Goal: Task Accomplishment & Management: Use online tool/utility

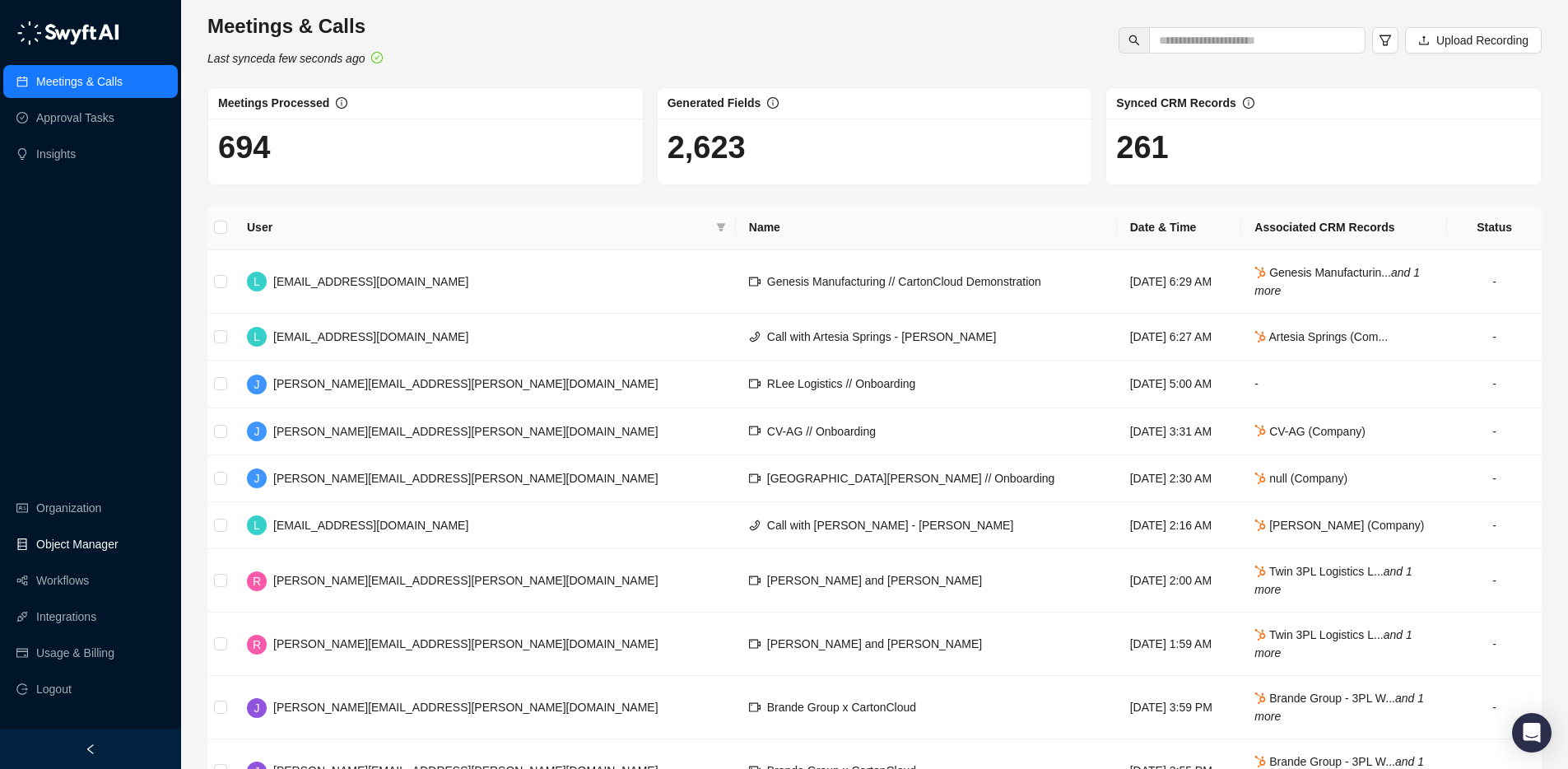
click at [68, 540] on link "Object Manager" at bounding box center [78, 543] width 83 height 33
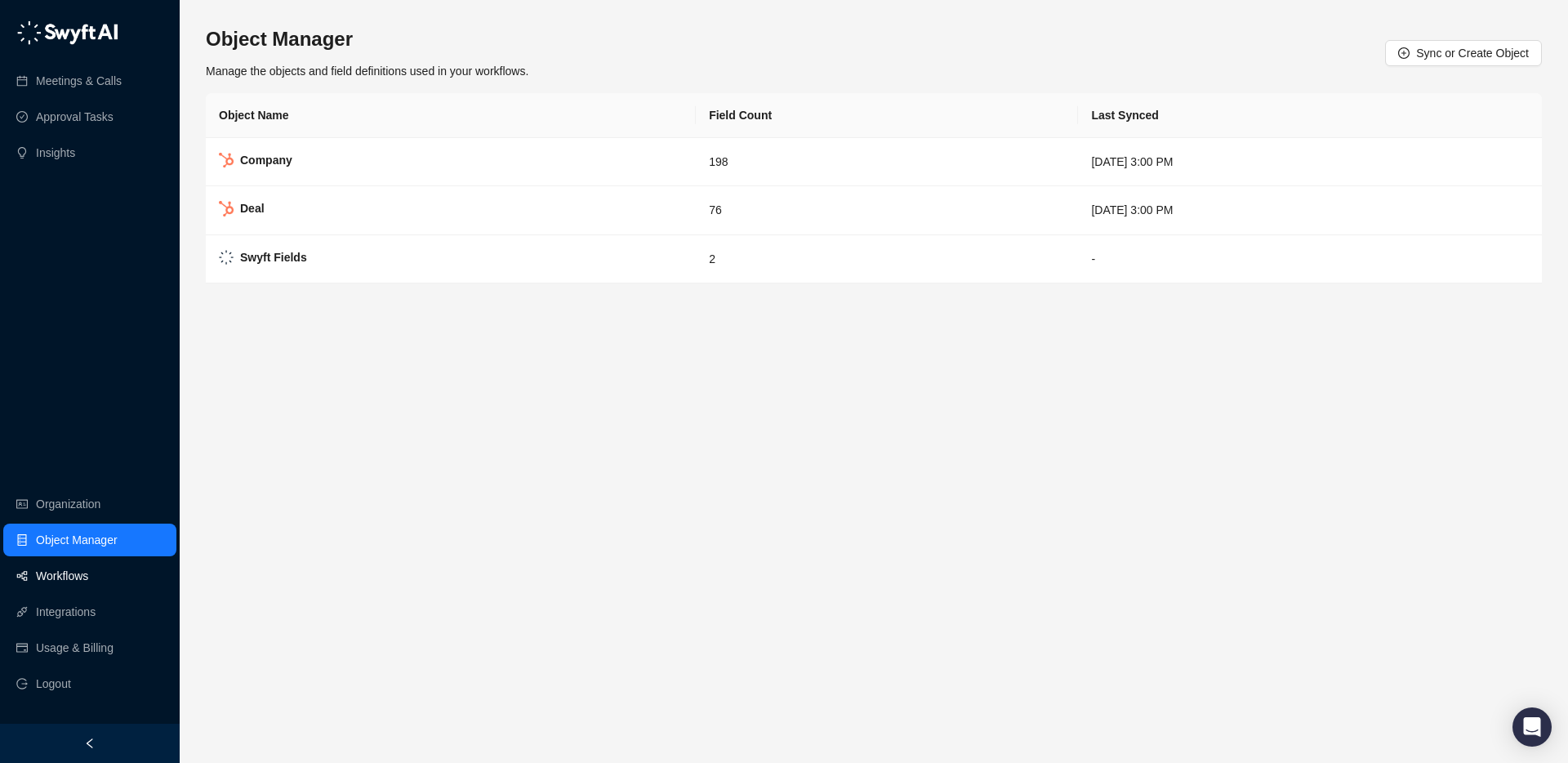
click at [64, 579] on link "Workflows" at bounding box center [62, 575] width 52 height 33
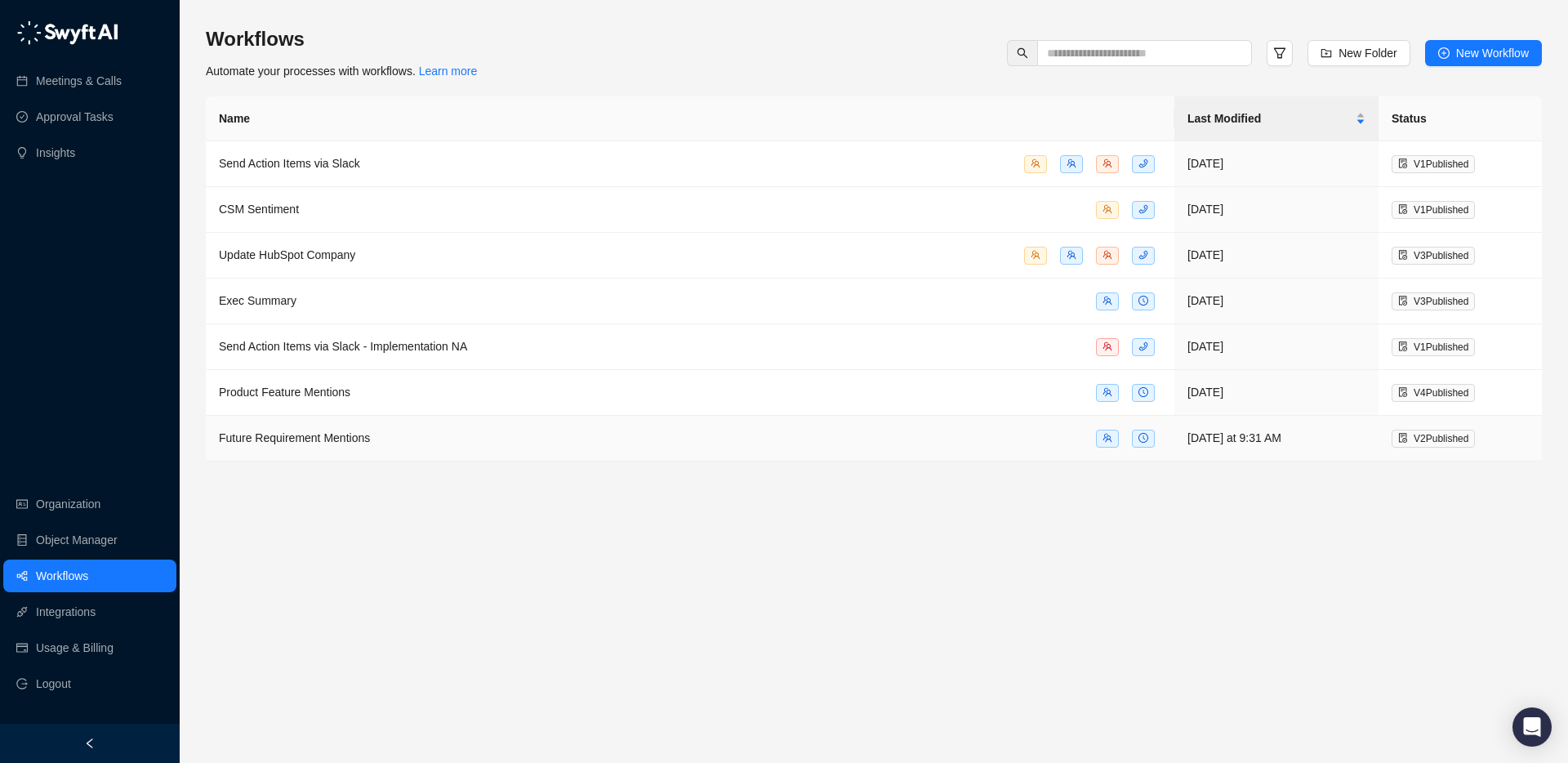
click at [410, 432] on div "Future Requirement Mentions" at bounding box center [690, 438] width 943 height 19
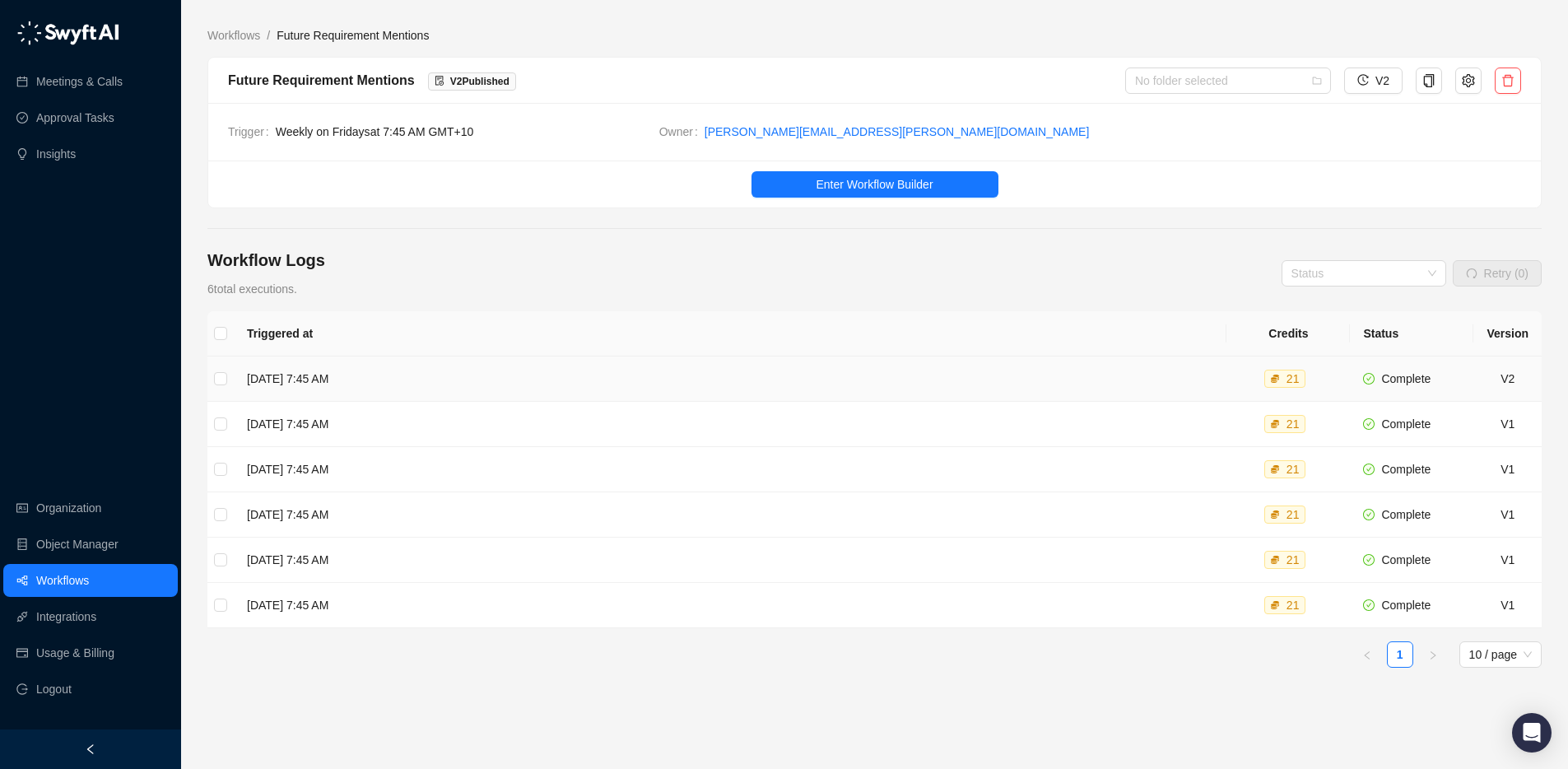
click at [346, 375] on td "[DATE] 7:45 AM" at bounding box center [730, 379] width 992 height 45
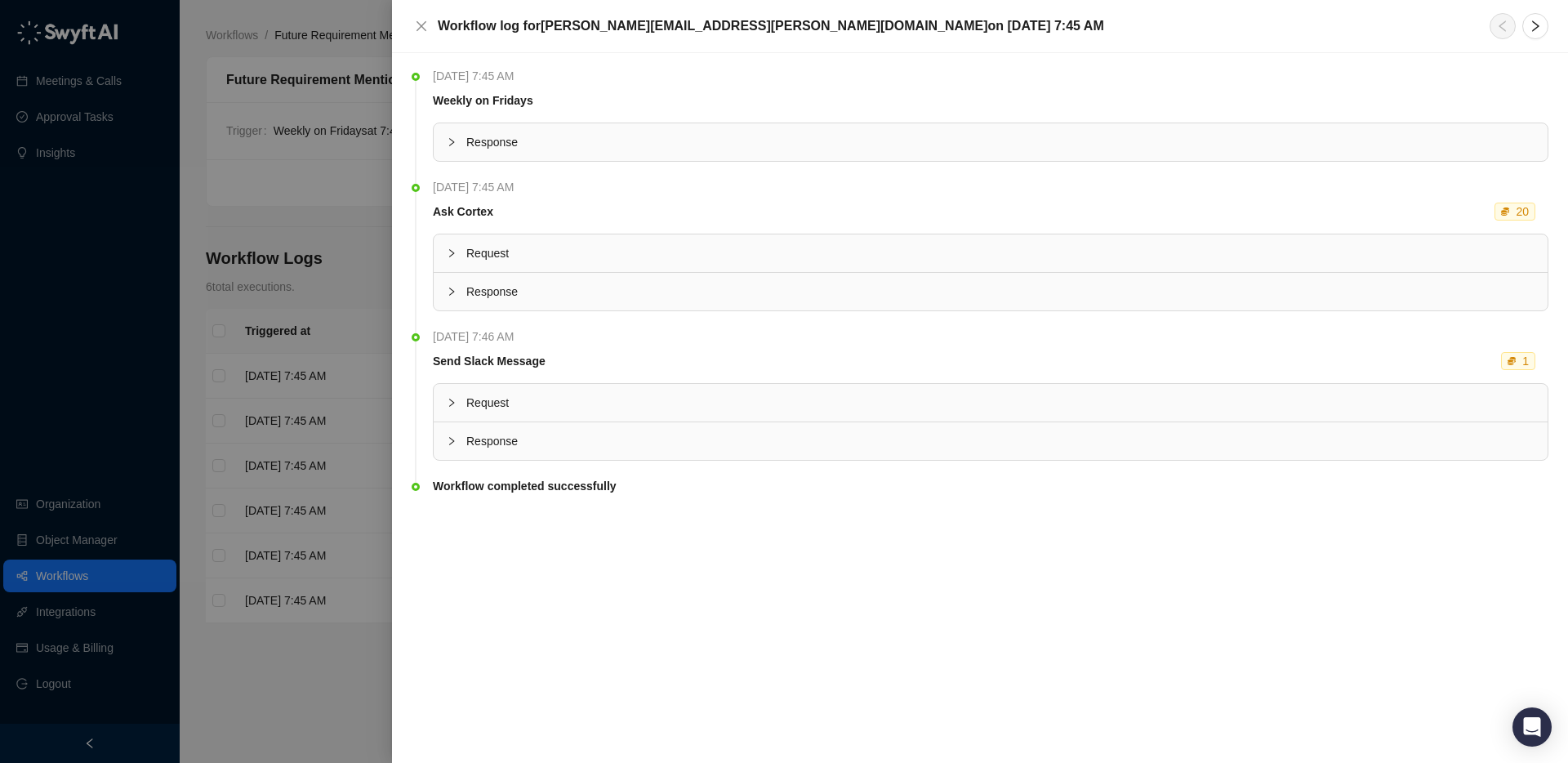
click at [315, 215] on div at bounding box center [784, 382] width 1568 height 763
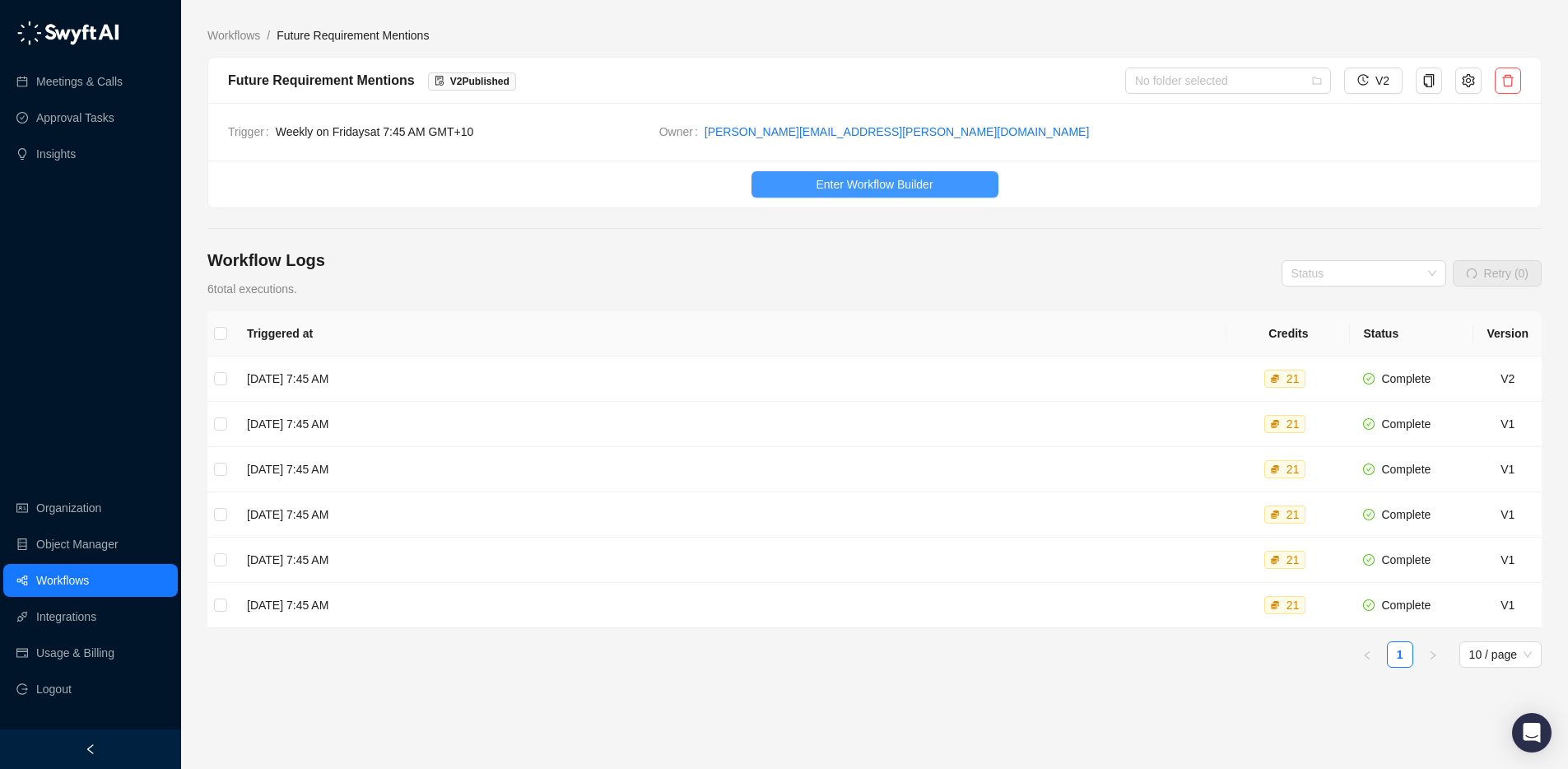
click at [937, 188] on button "Enter Workflow Builder" at bounding box center [874, 185] width 247 height 26
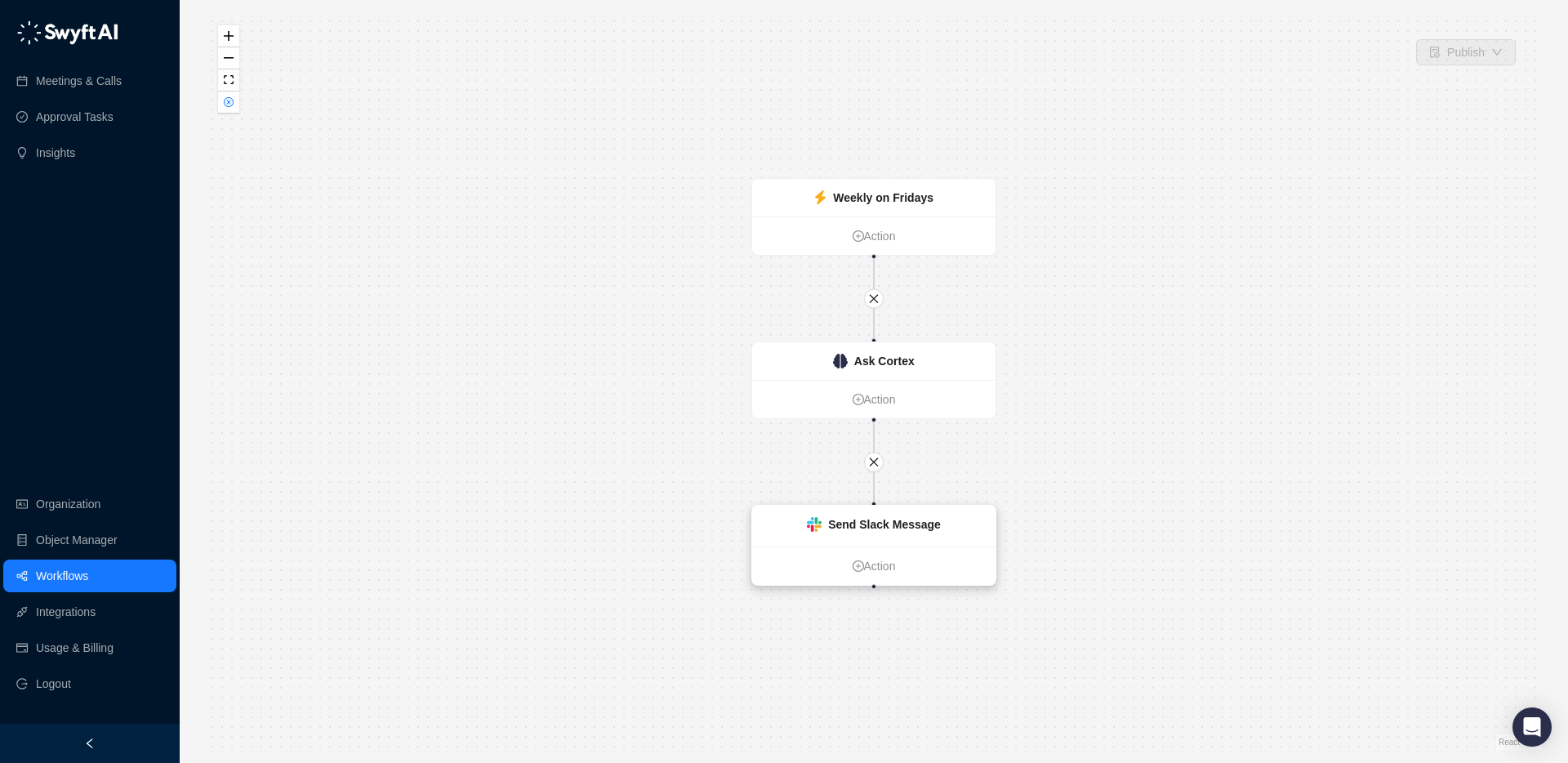
click at [910, 531] on div "Send Slack Message" at bounding box center [884, 524] width 113 height 18
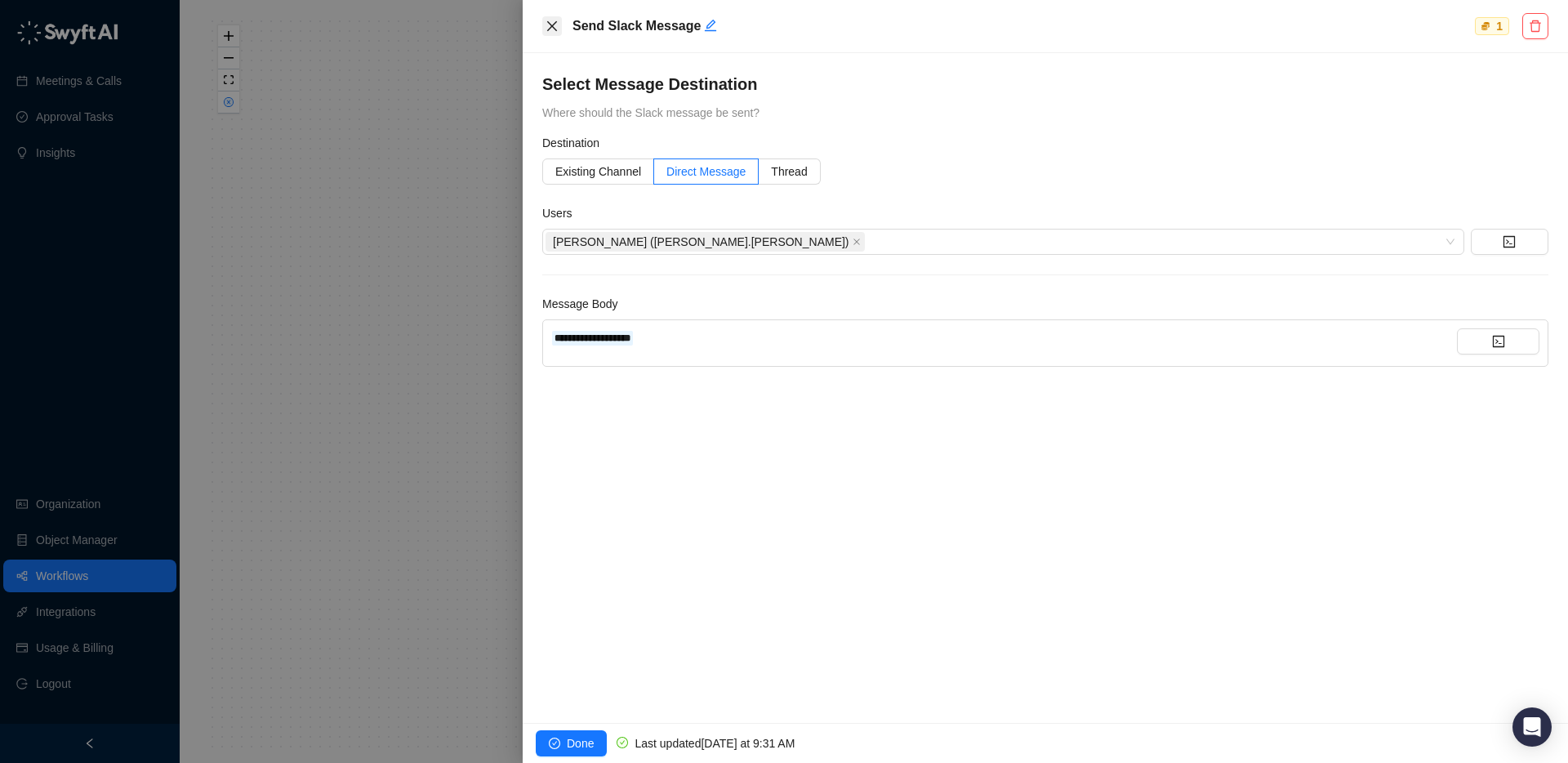
click at [548, 20] on icon "close" at bounding box center [552, 26] width 13 height 13
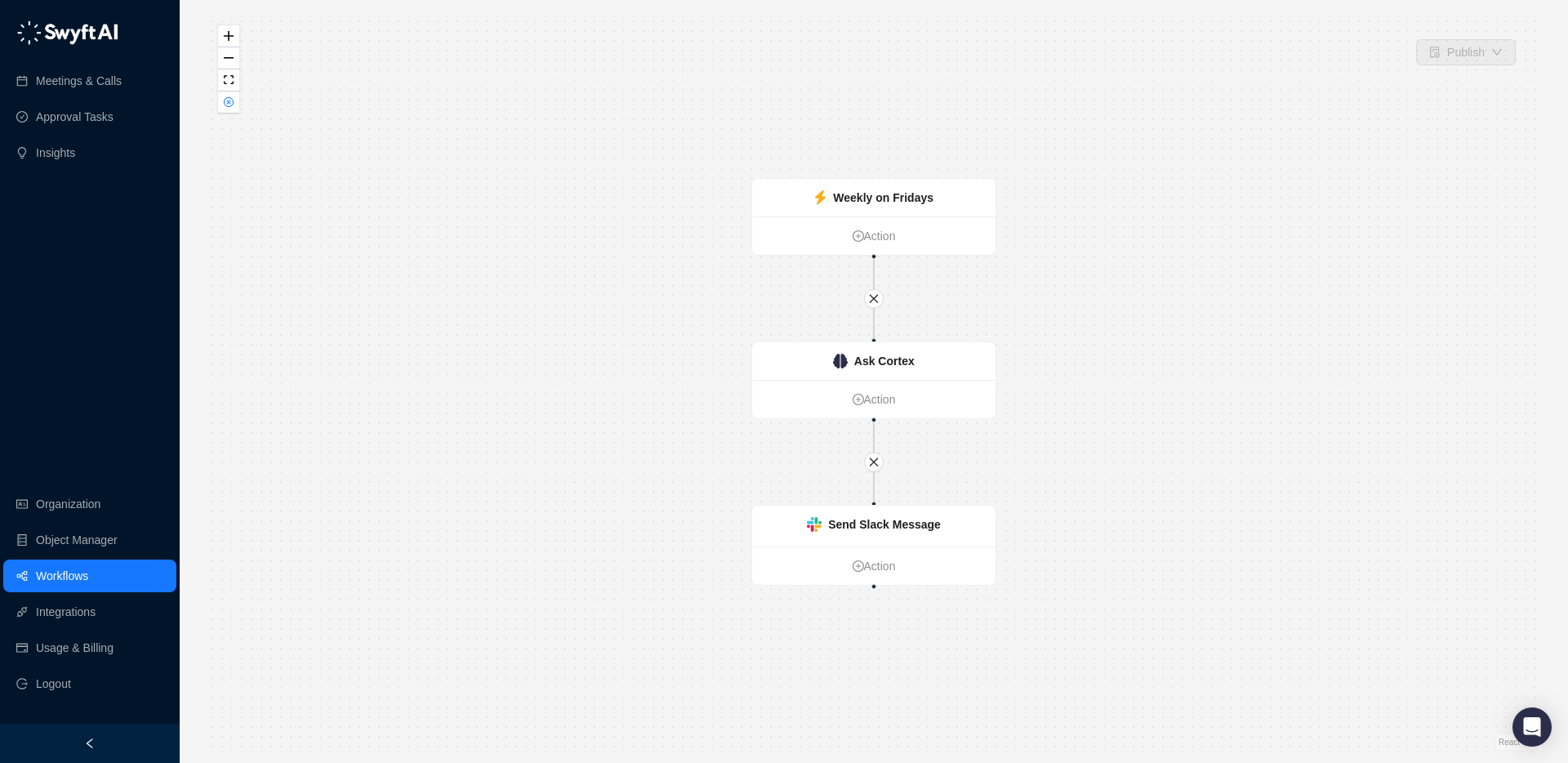
click at [76, 571] on link "Workflows" at bounding box center [62, 575] width 52 height 33
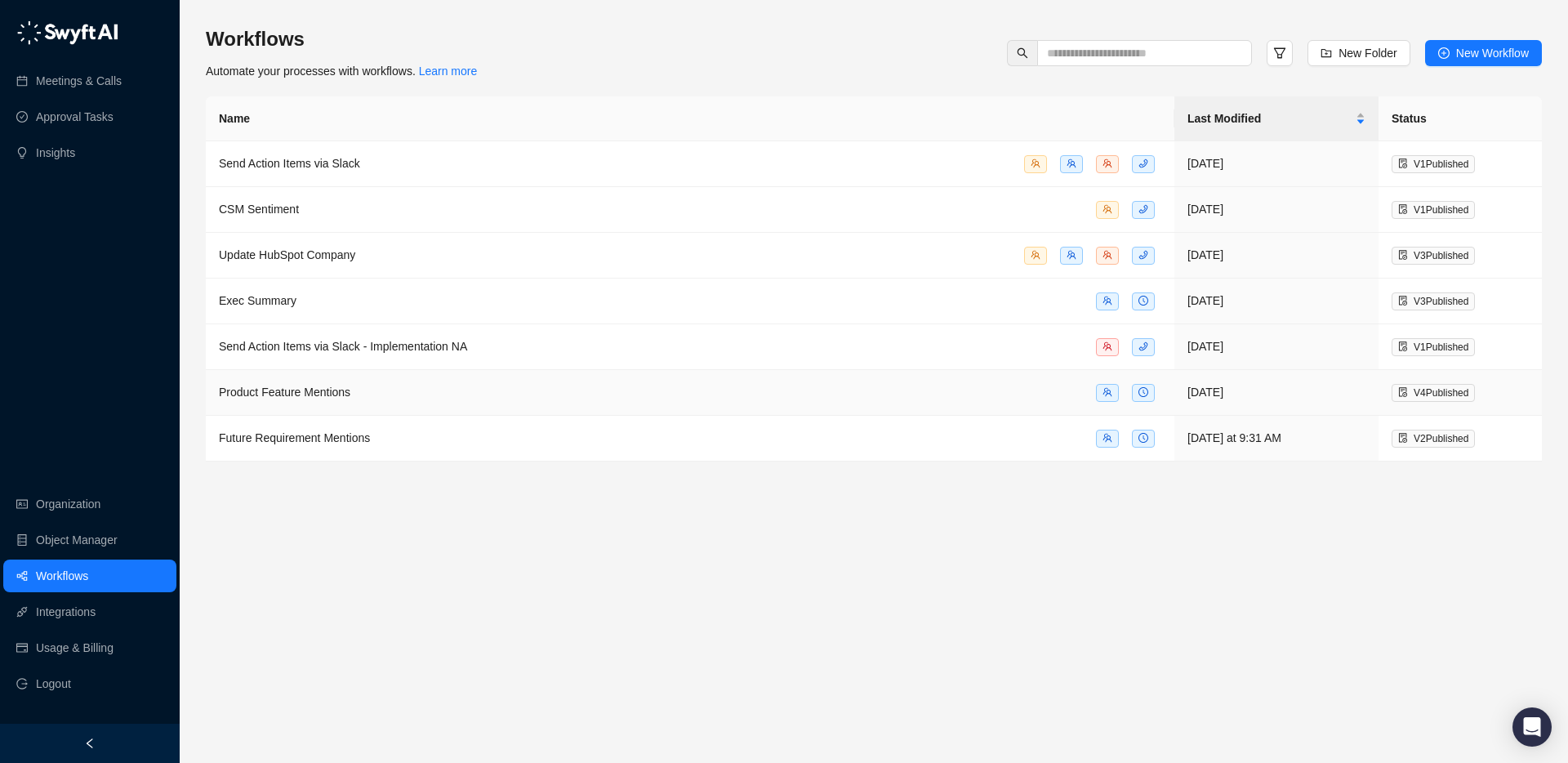
click at [310, 388] on span "Product Feature Mentions" at bounding box center [284, 392] width 131 height 13
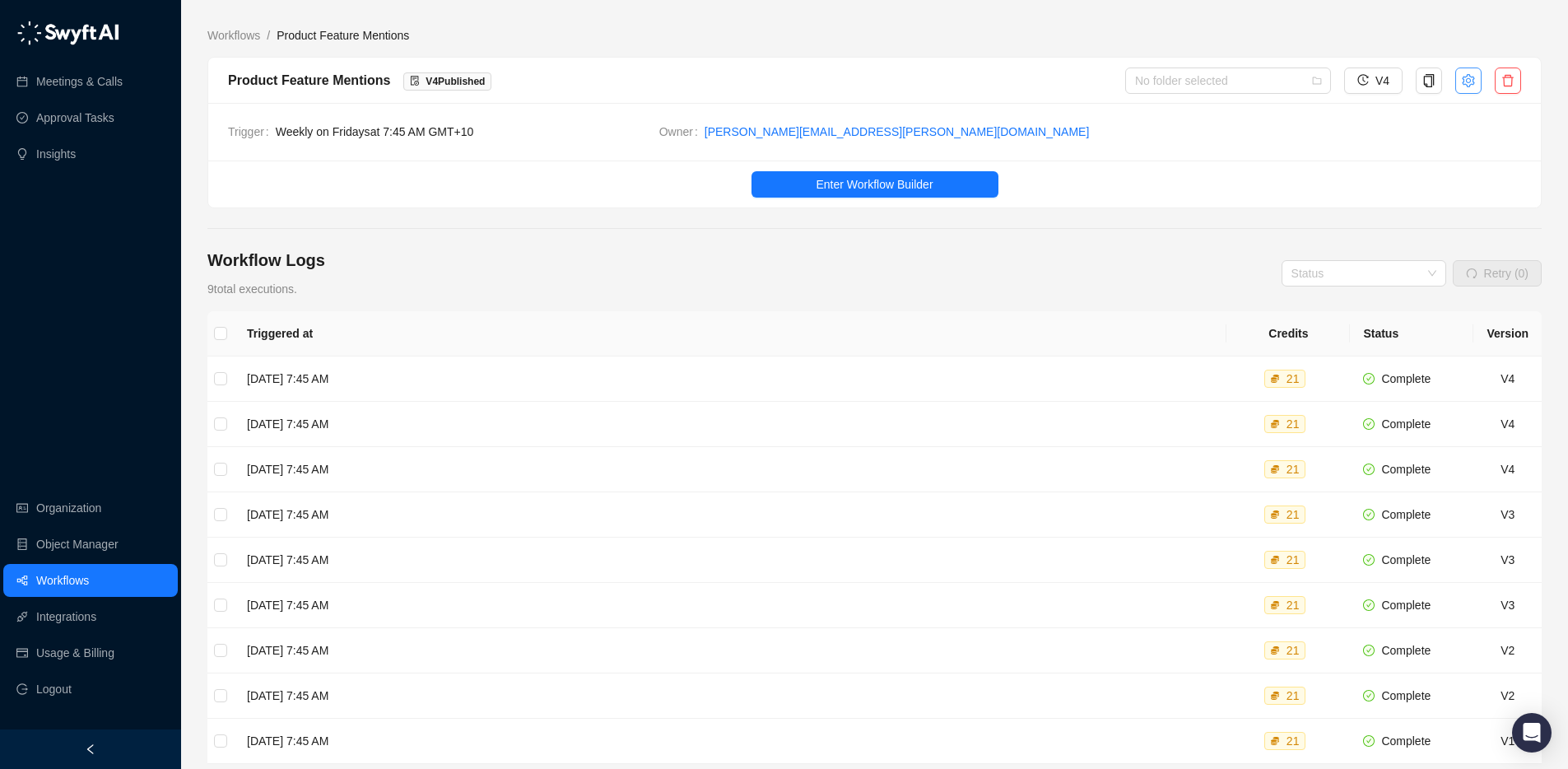
click at [1463, 82] on icon "setting" at bounding box center [1467, 80] width 12 height 13
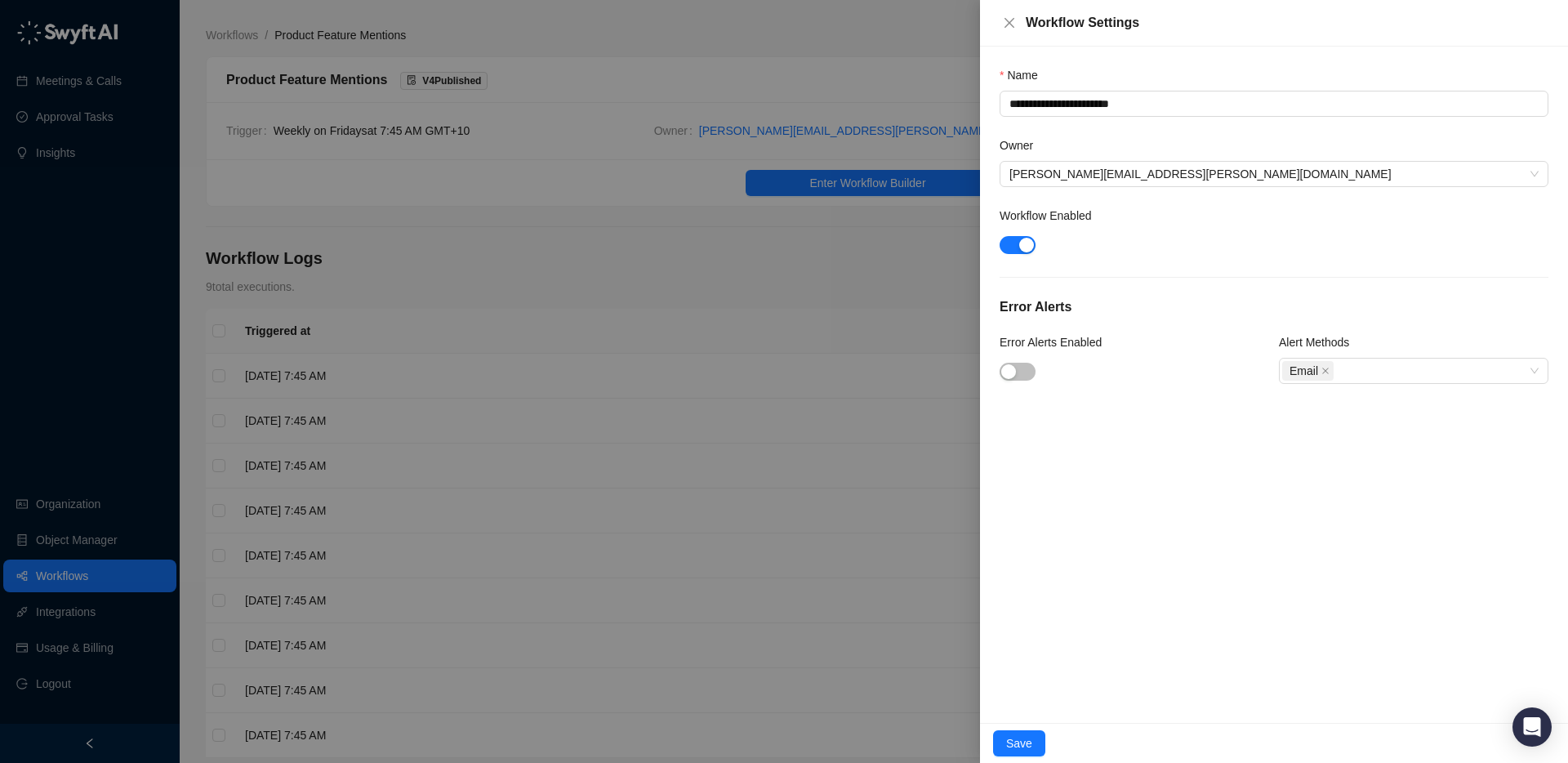
click at [899, 207] on div at bounding box center [784, 382] width 1568 height 763
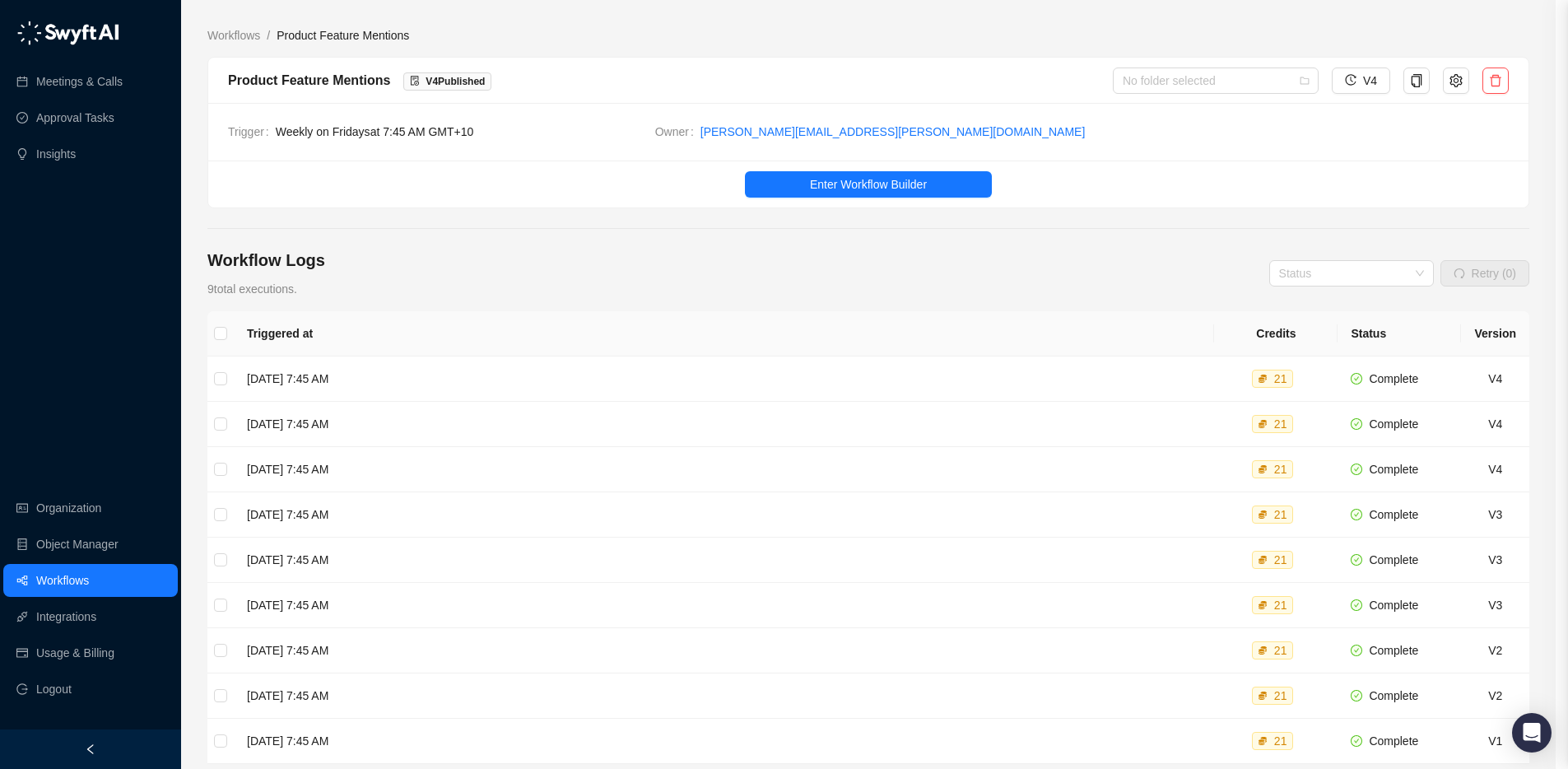
click at [897, 201] on ul "Enter Workflow Builder" at bounding box center [868, 184] width 1320 height 47
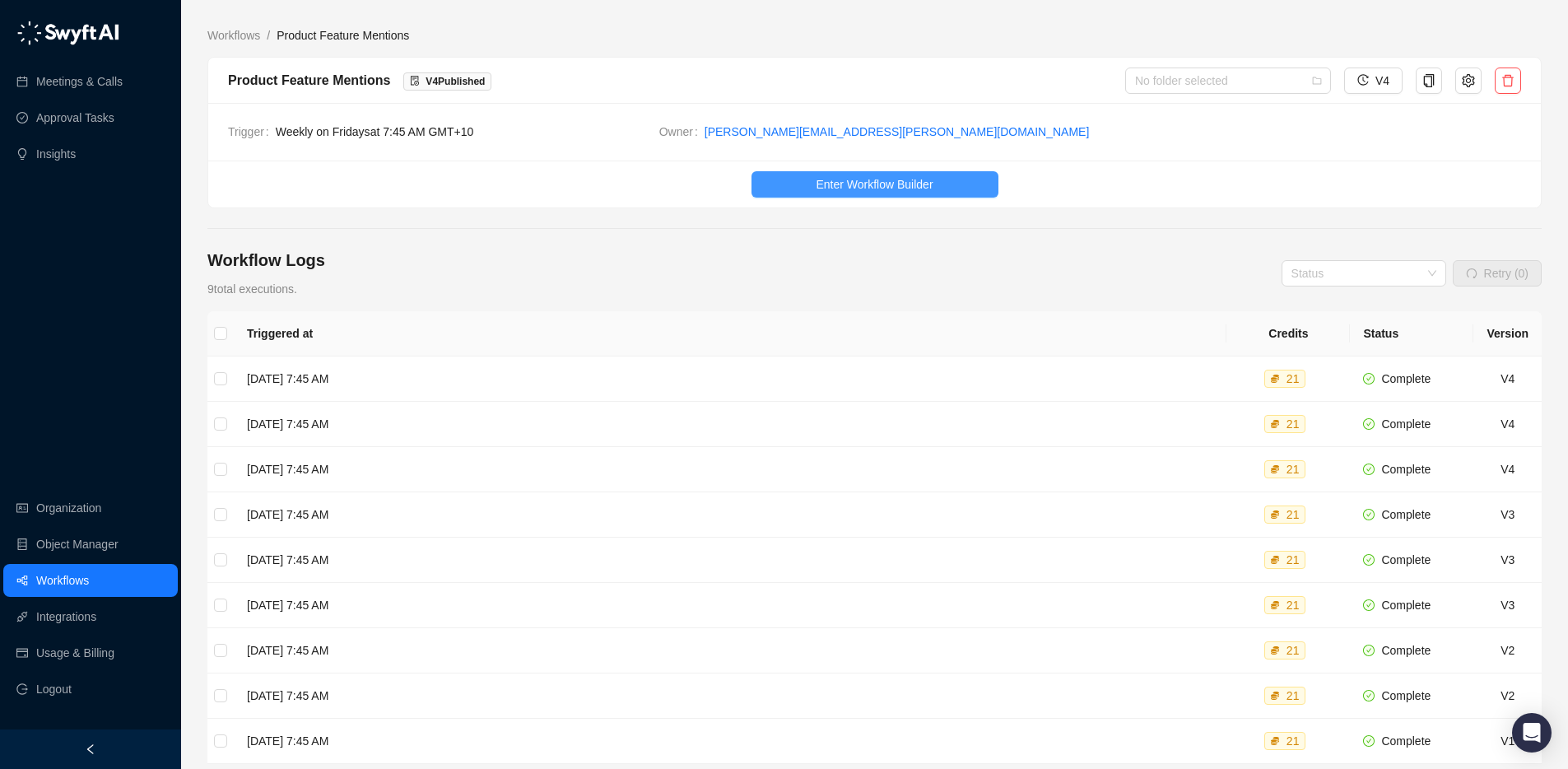
click at [893, 193] on button "Enter Workflow Builder" at bounding box center [874, 185] width 247 height 26
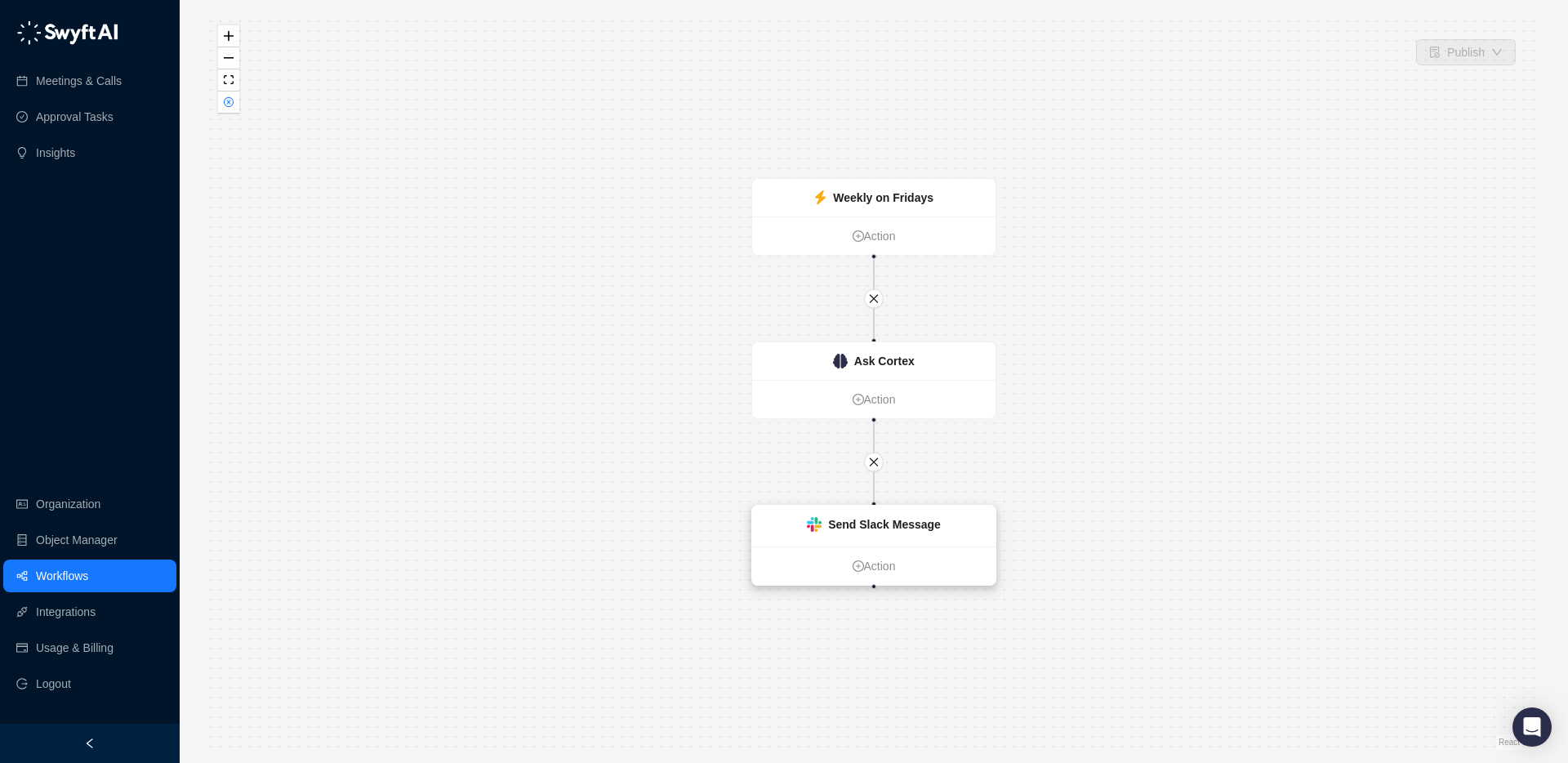
click at [890, 526] on strong "Send Slack Message" at bounding box center [884, 524] width 113 height 13
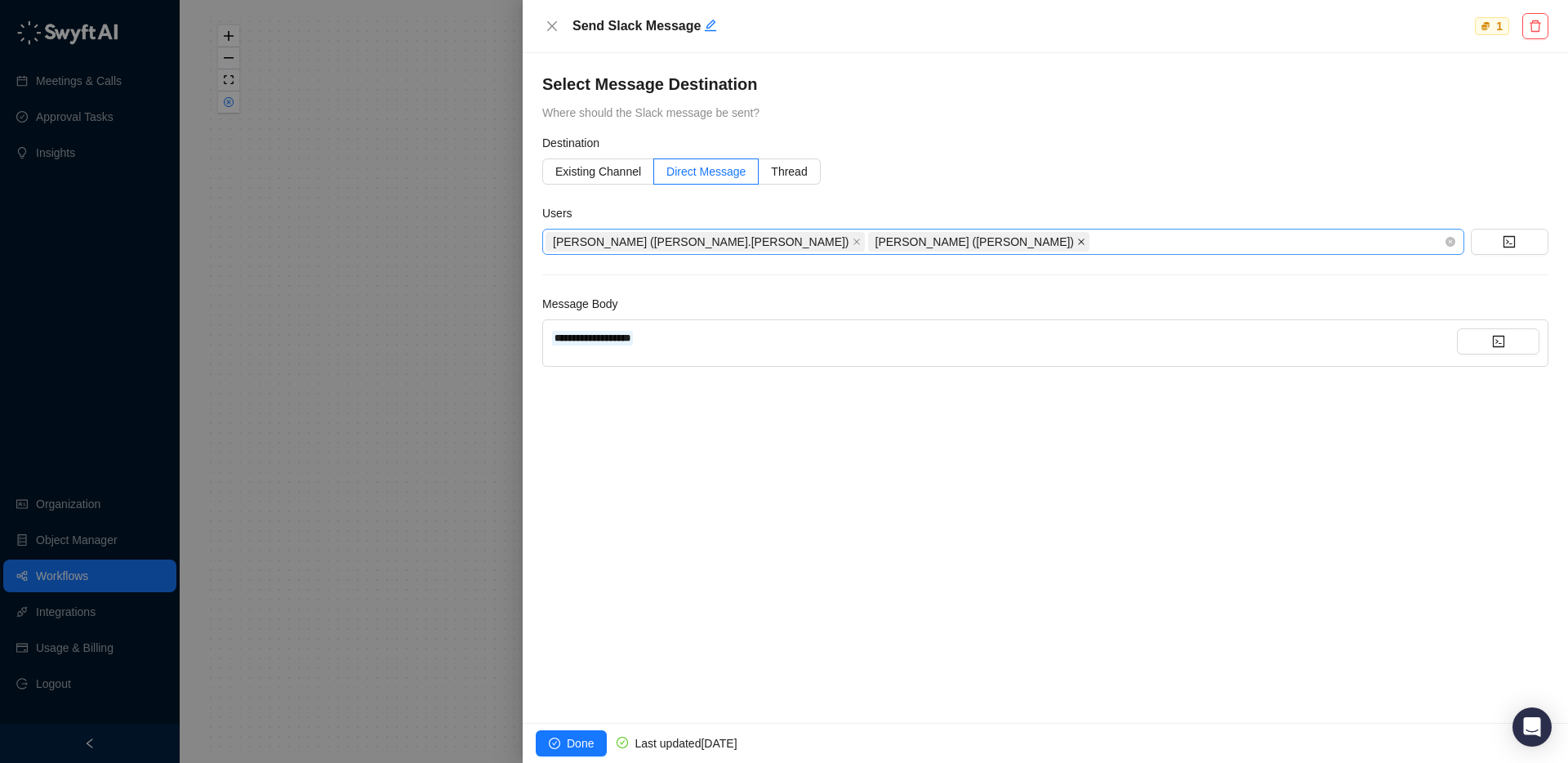
click at [1077, 244] on icon "close" at bounding box center [1080, 241] width 8 height 8
click at [564, 745] on button "Done" at bounding box center [571, 743] width 71 height 26
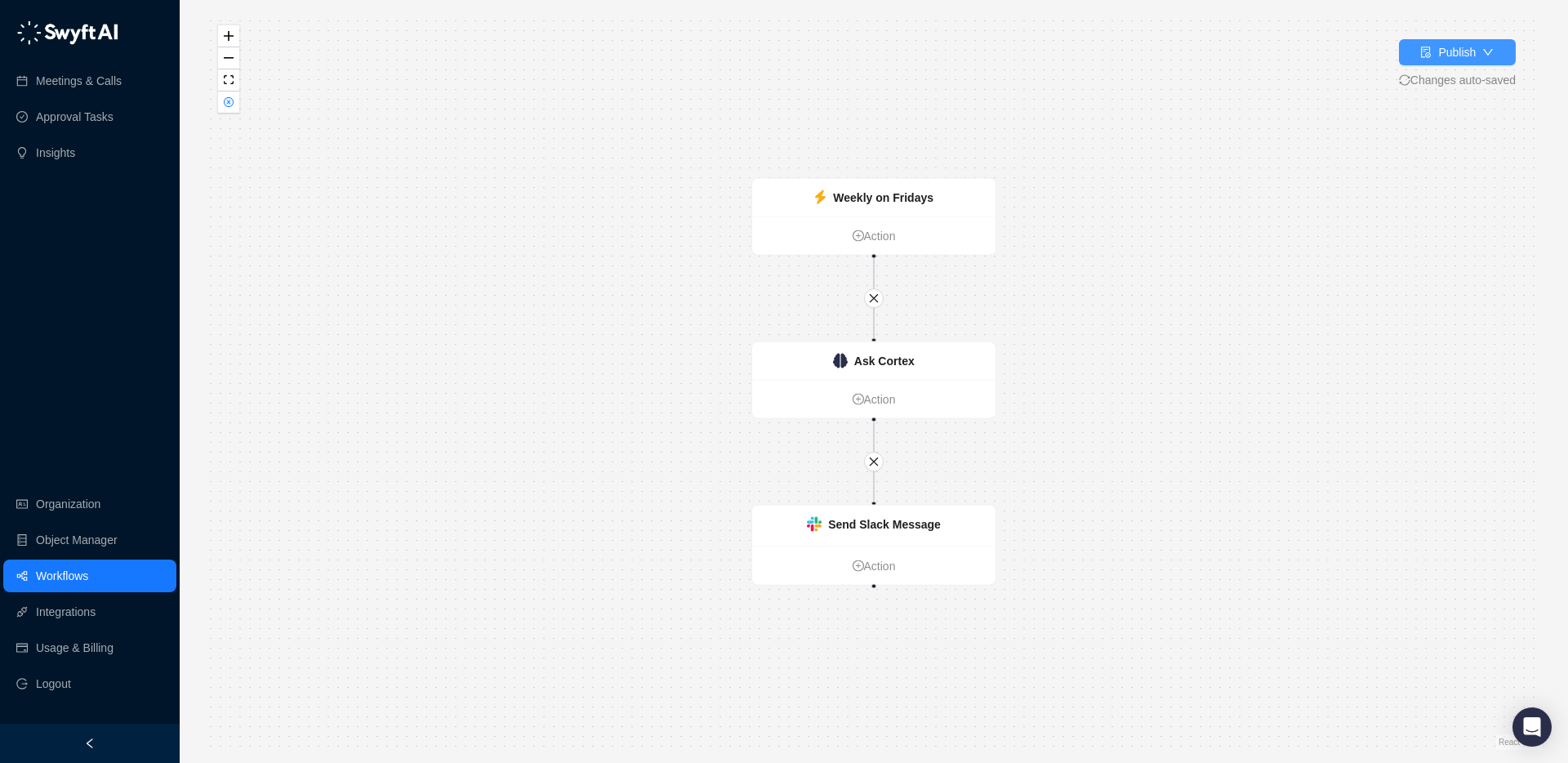
click at [1468, 58] on div "Publish" at bounding box center [1456, 52] width 37 height 18
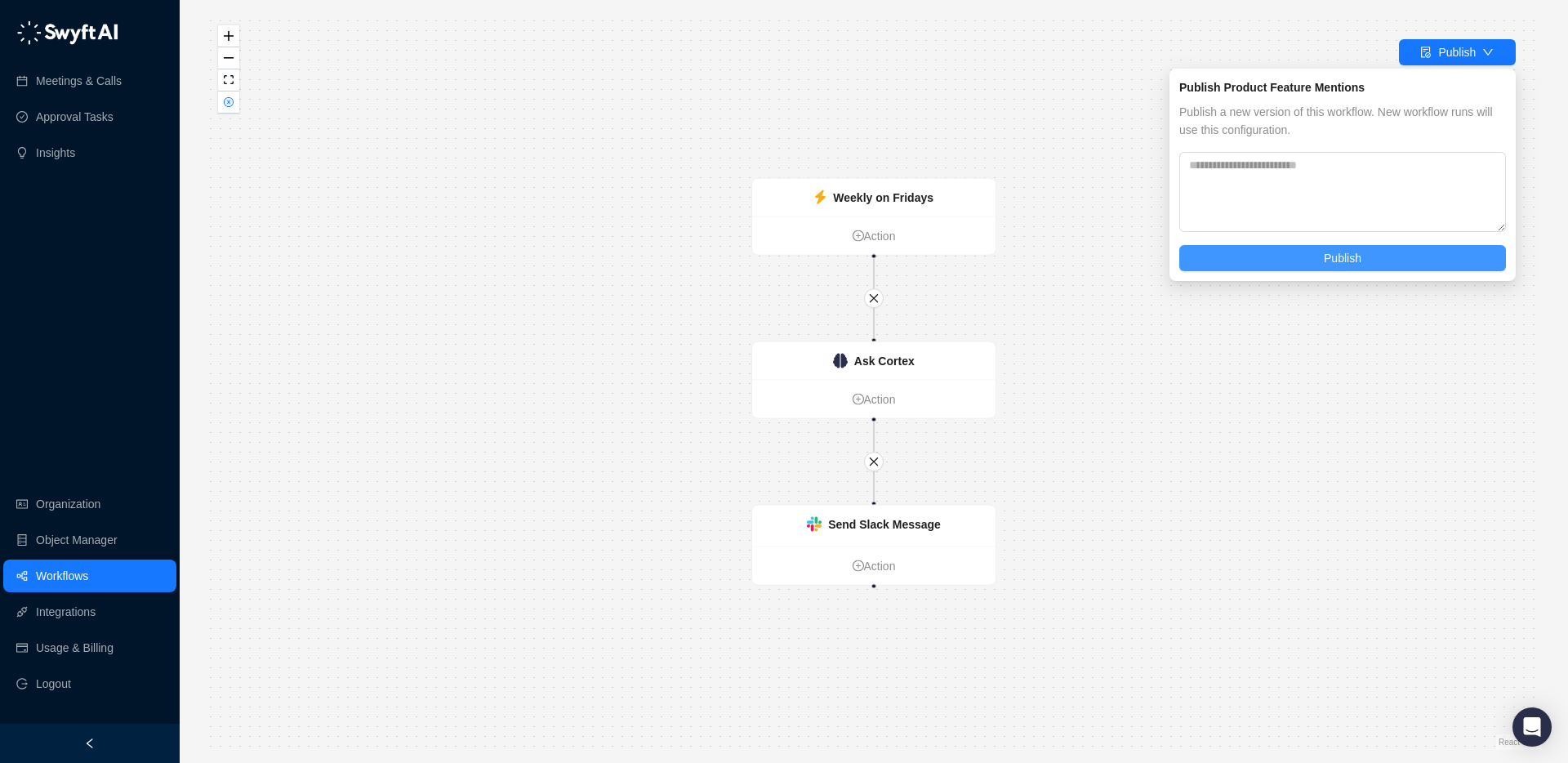
click at [1249, 261] on button "Publish" at bounding box center [1342, 258] width 327 height 26
